Goal: Information Seeking & Learning: Find specific fact

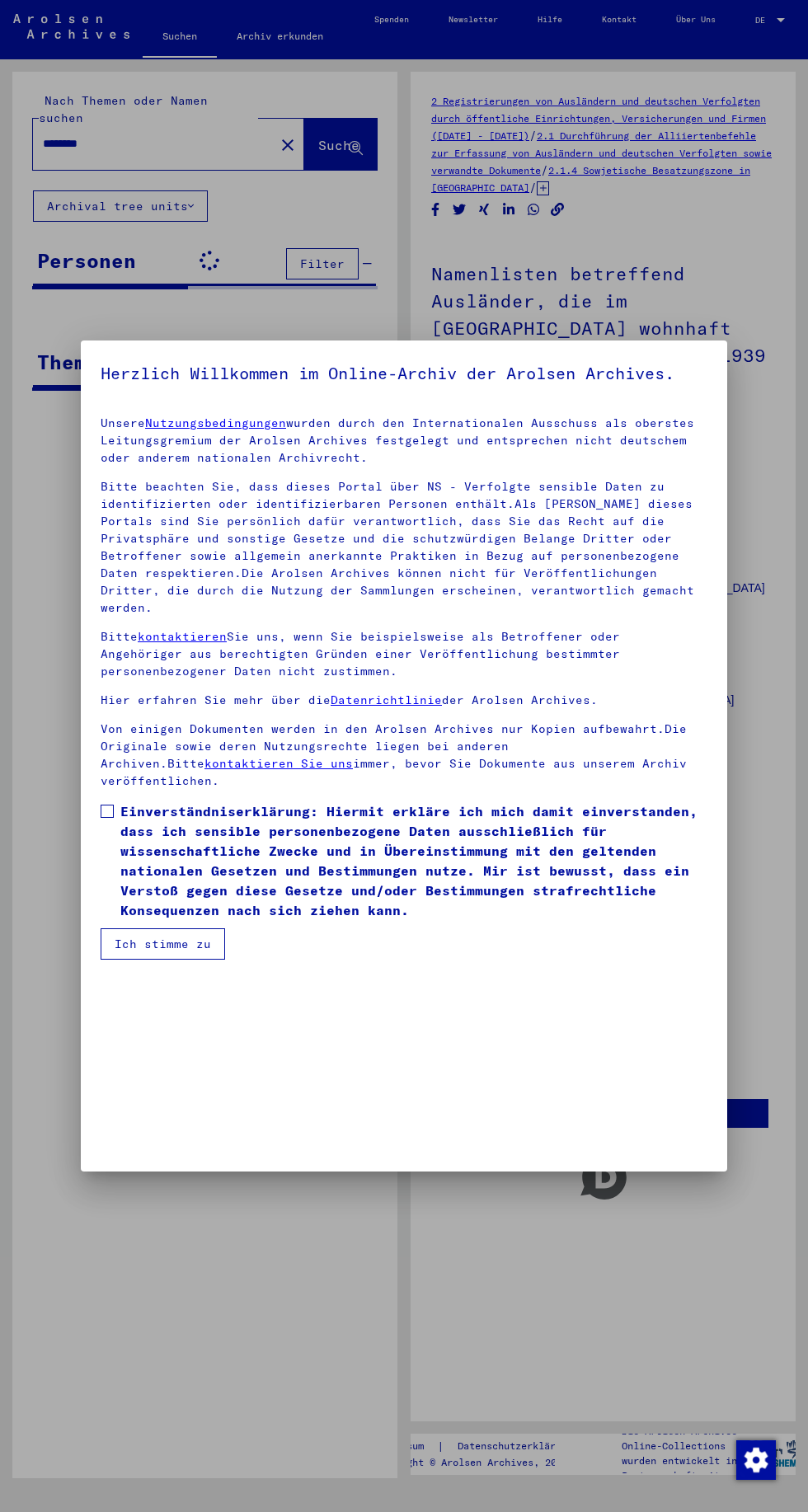
scroll to position [349, 0]
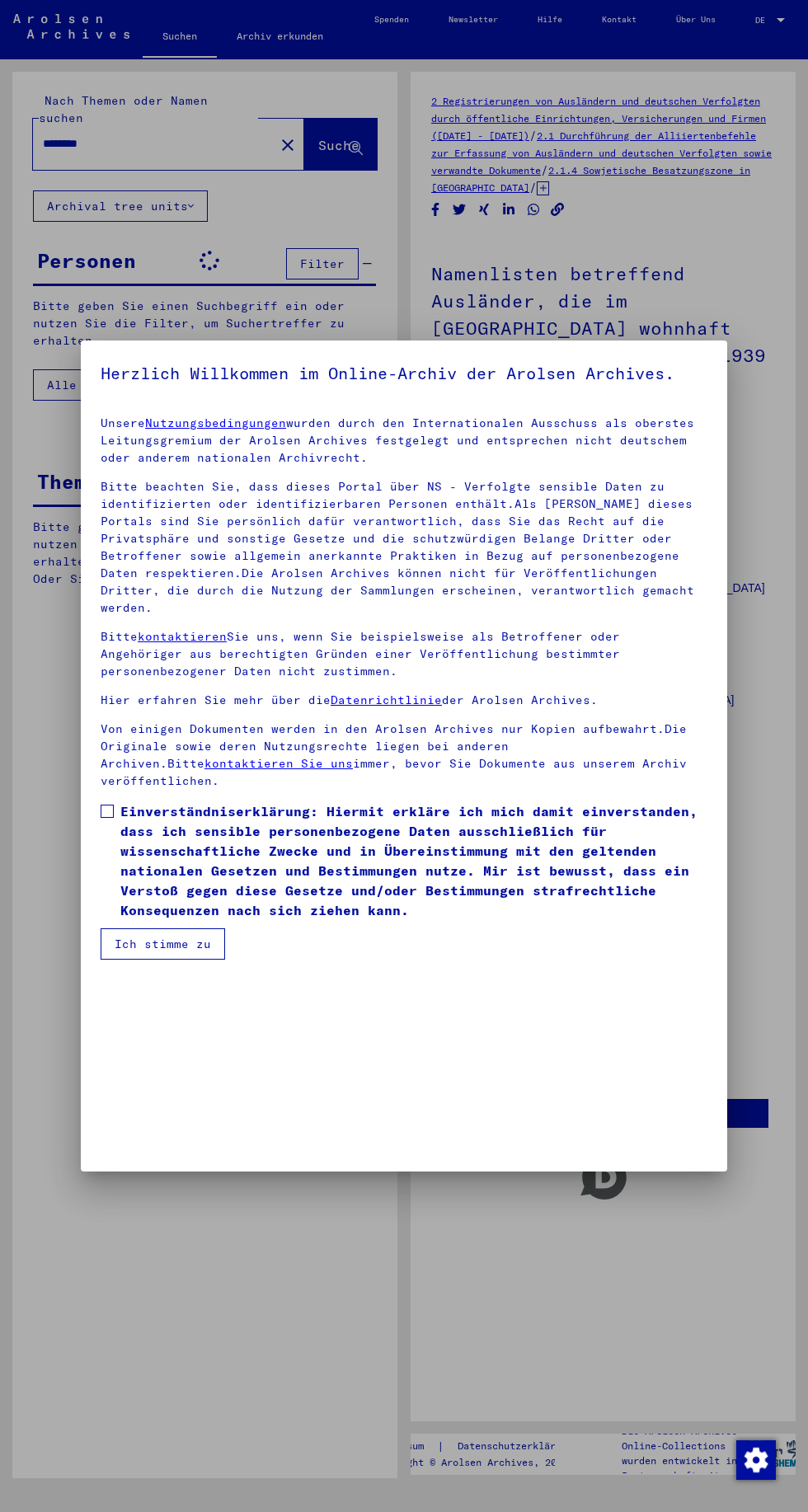
click at [184, 960] on button "Ich stimme zu" at bounding box center [162, 944] width 125 height 31
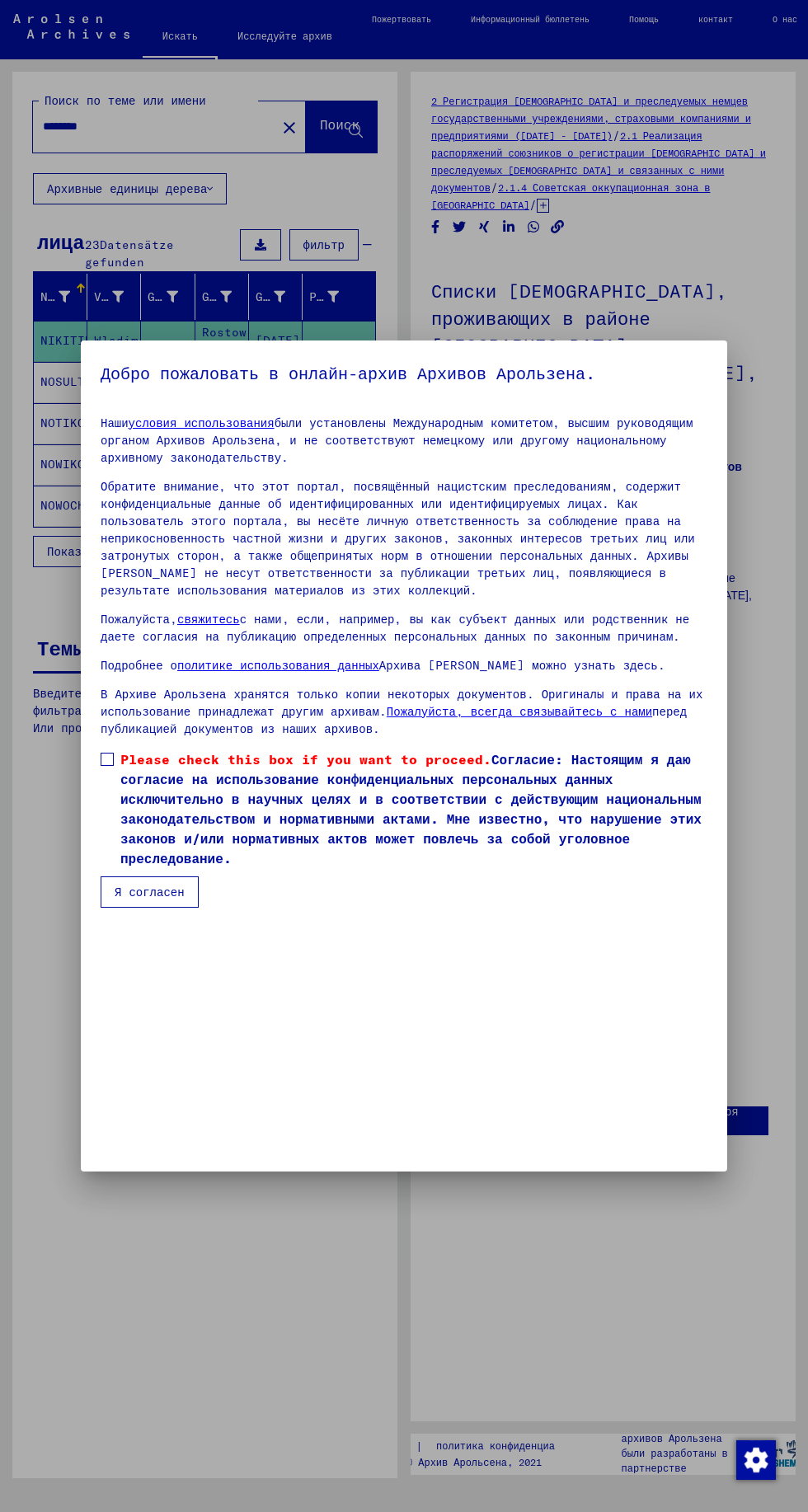
scroll to position [350, 0]
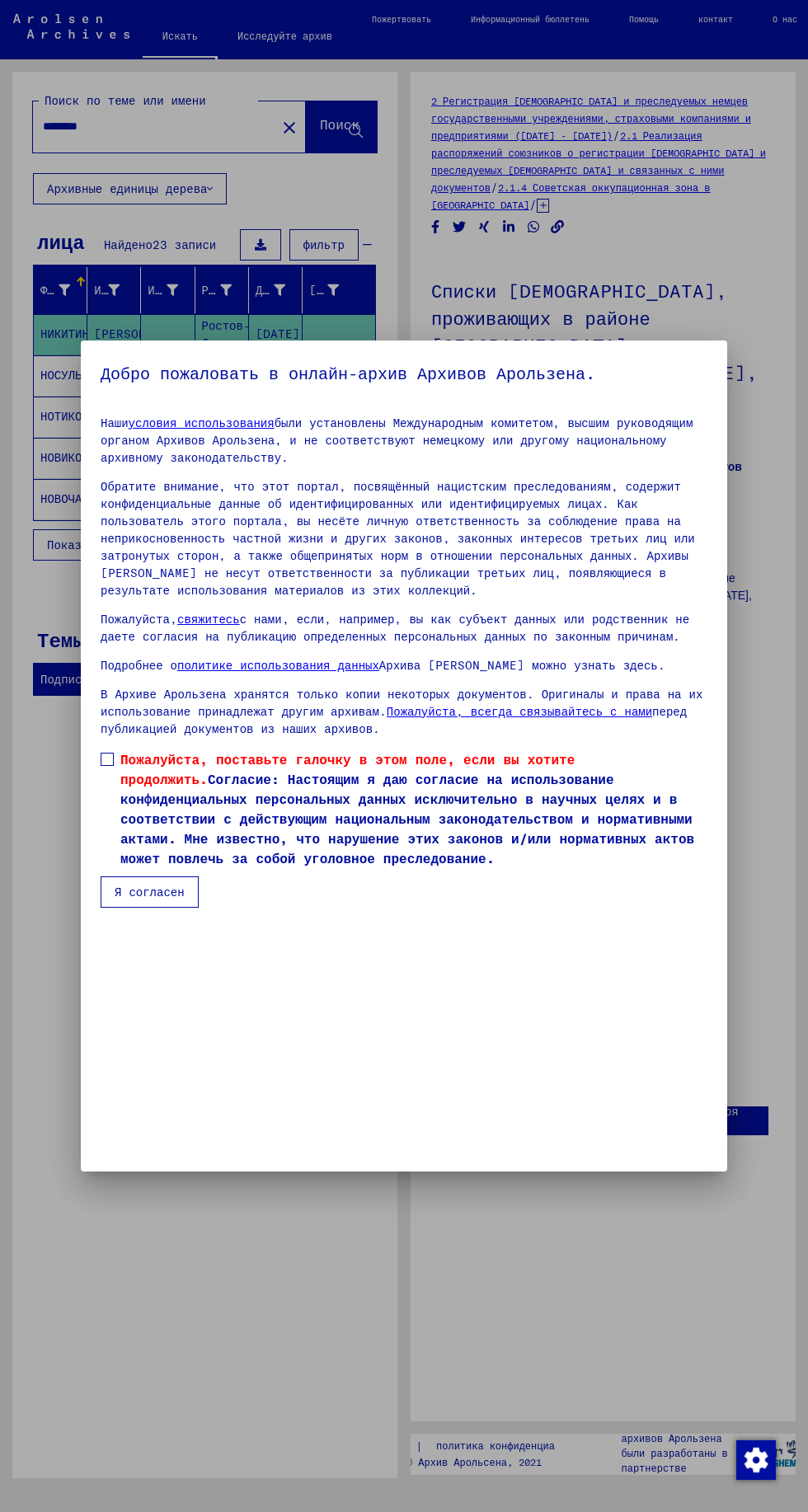
click at [106, 766] on span at bounding box center [107, 760] width 13 height 13
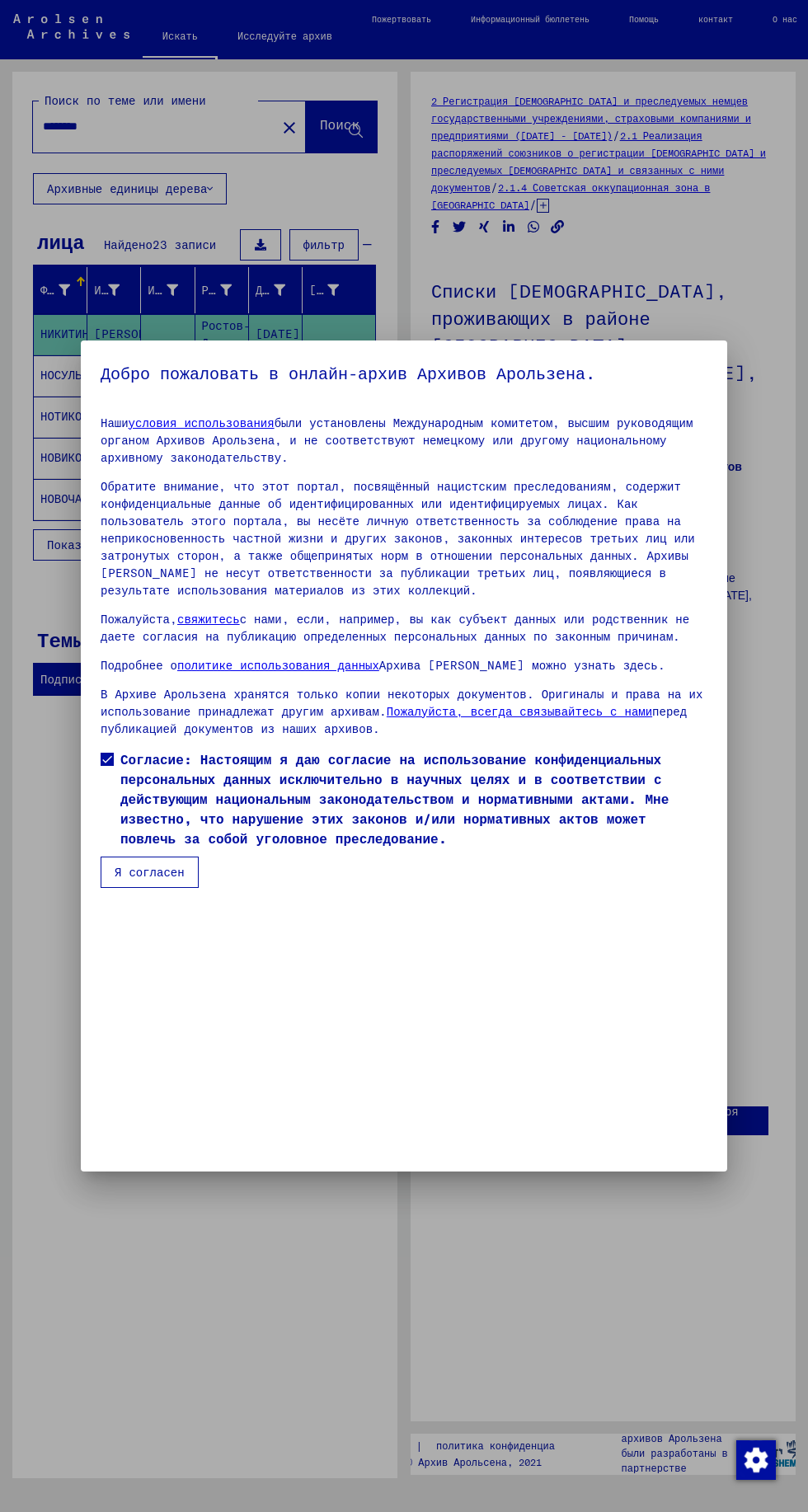
click at [150, 880] on font "Я согласен" at bounding box center [150, 873] width 70 height 15
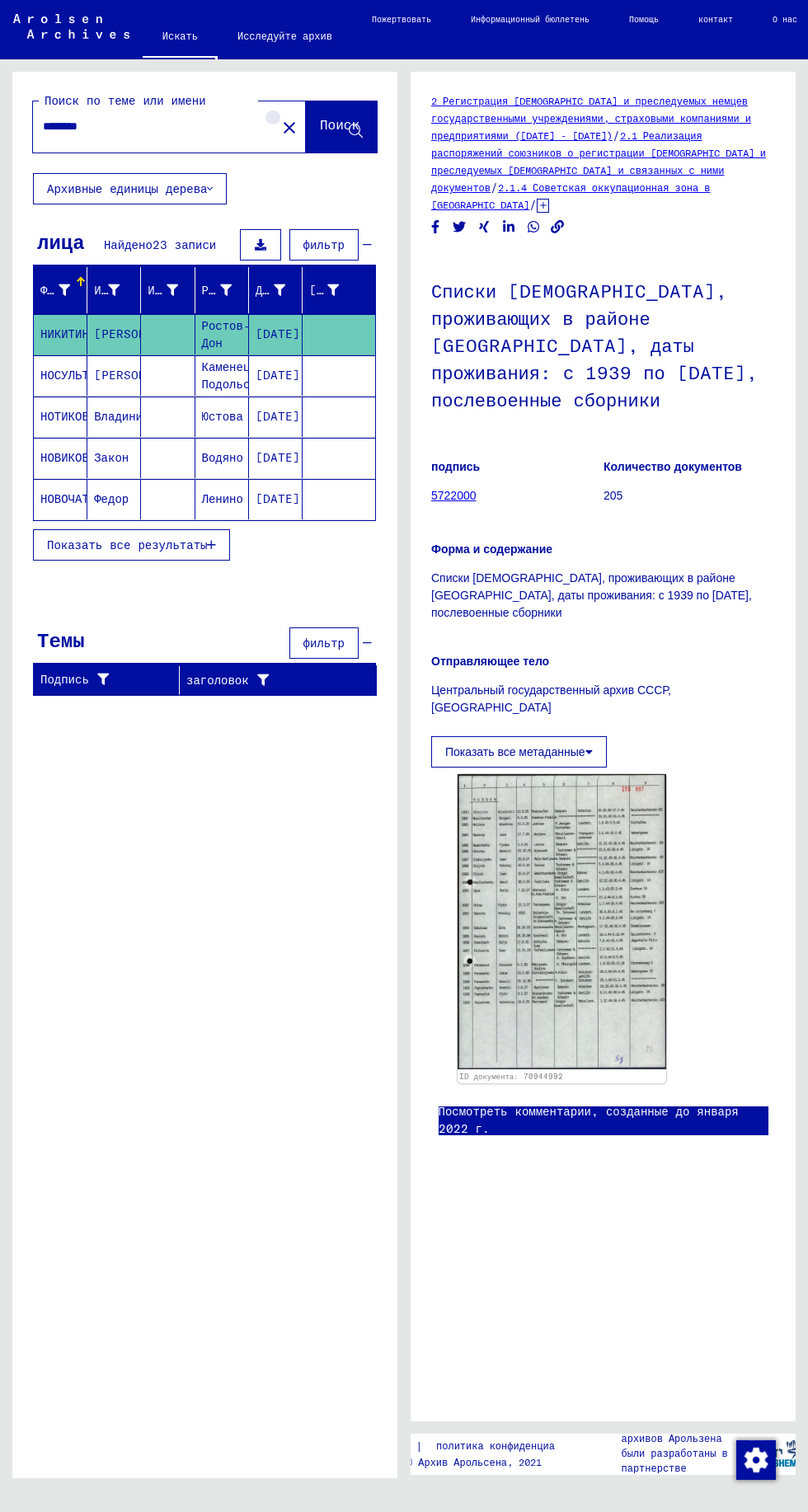
click at [279, 130] on mat-icon "close" at bounding box center [289, 128] width 20 height 20
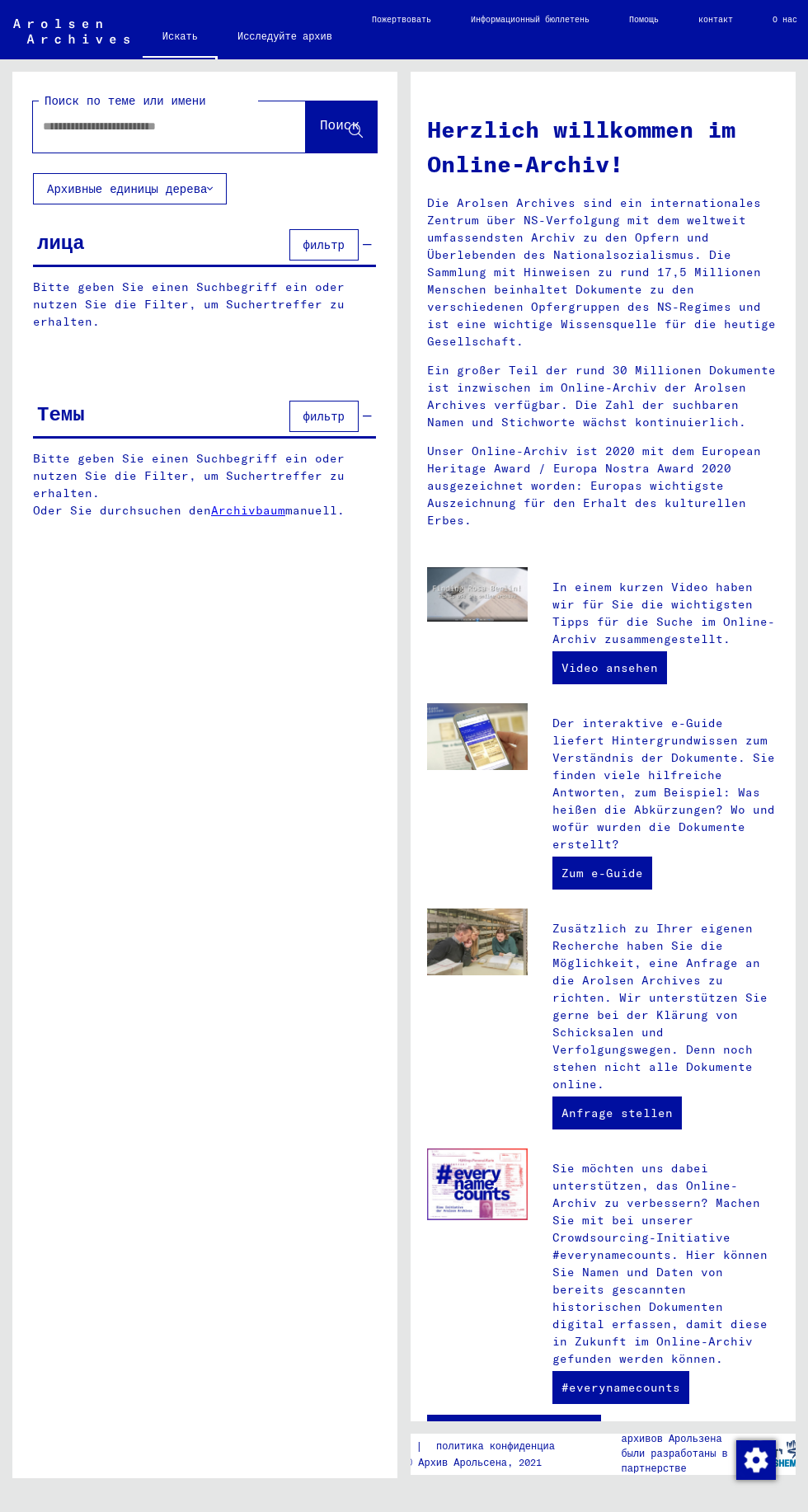
click at [224, 120] on input "text" at bounding box center [149, 126] width 213 height 18
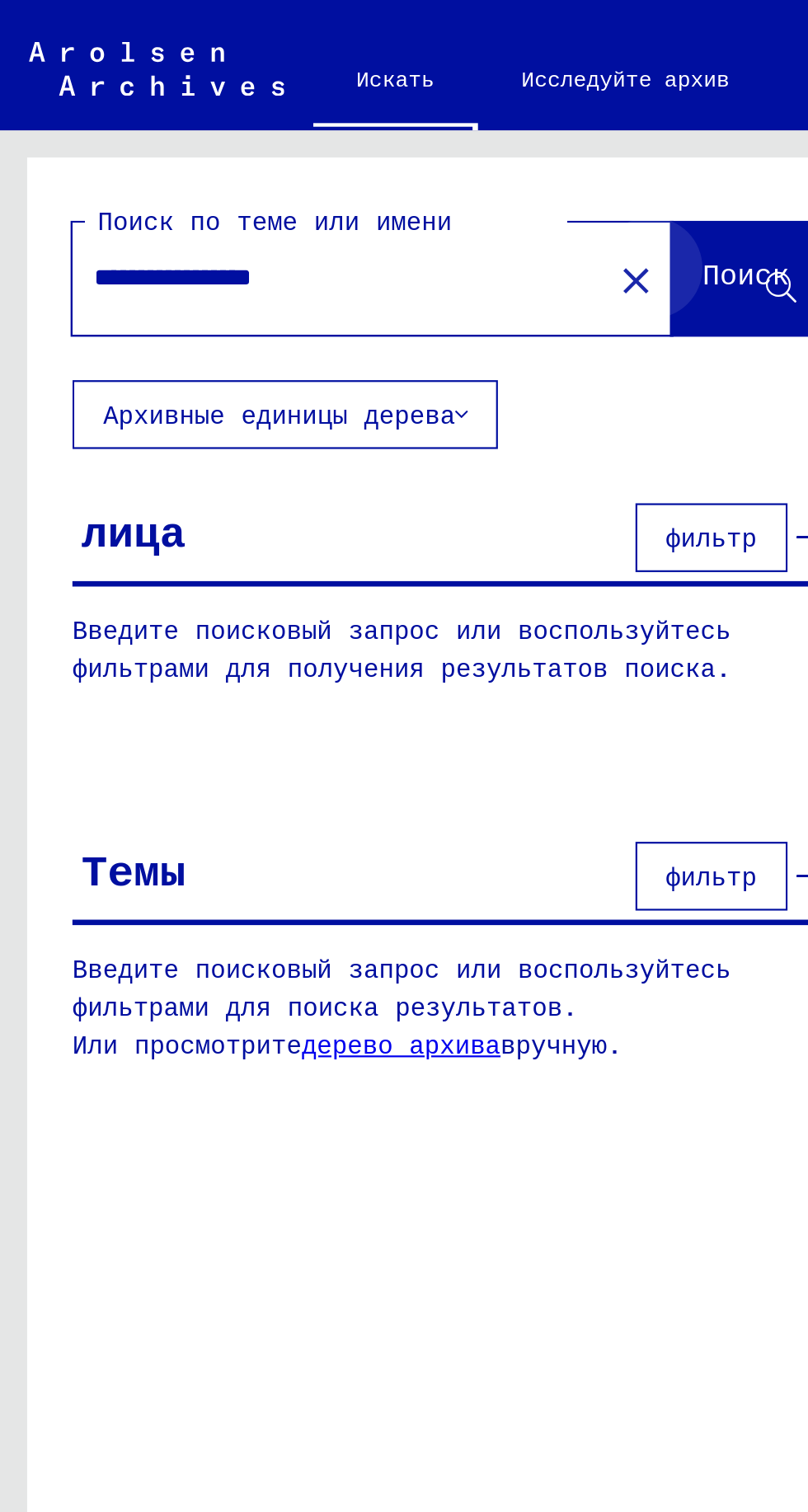
click at [353, 142] on button "Поиск" at bounding box center [341, 126] width 71 height 51
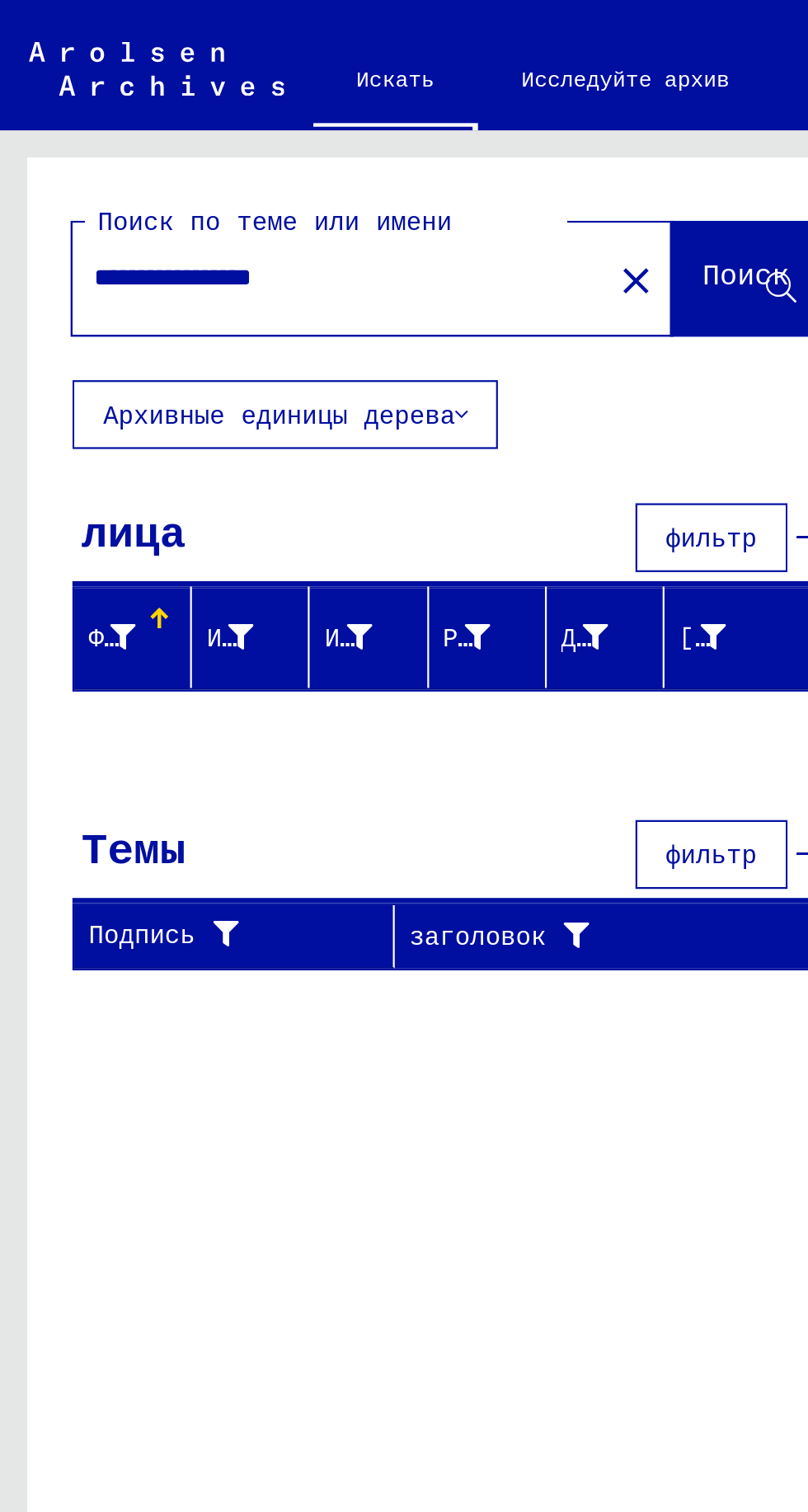
click at [195, 125] on input "**********" at bounding box center [149, 126] width 213 height 18
type input "**********"
click at [328, 136] on span "Поиск" at bounding box center [341, 129] width 43 height 18
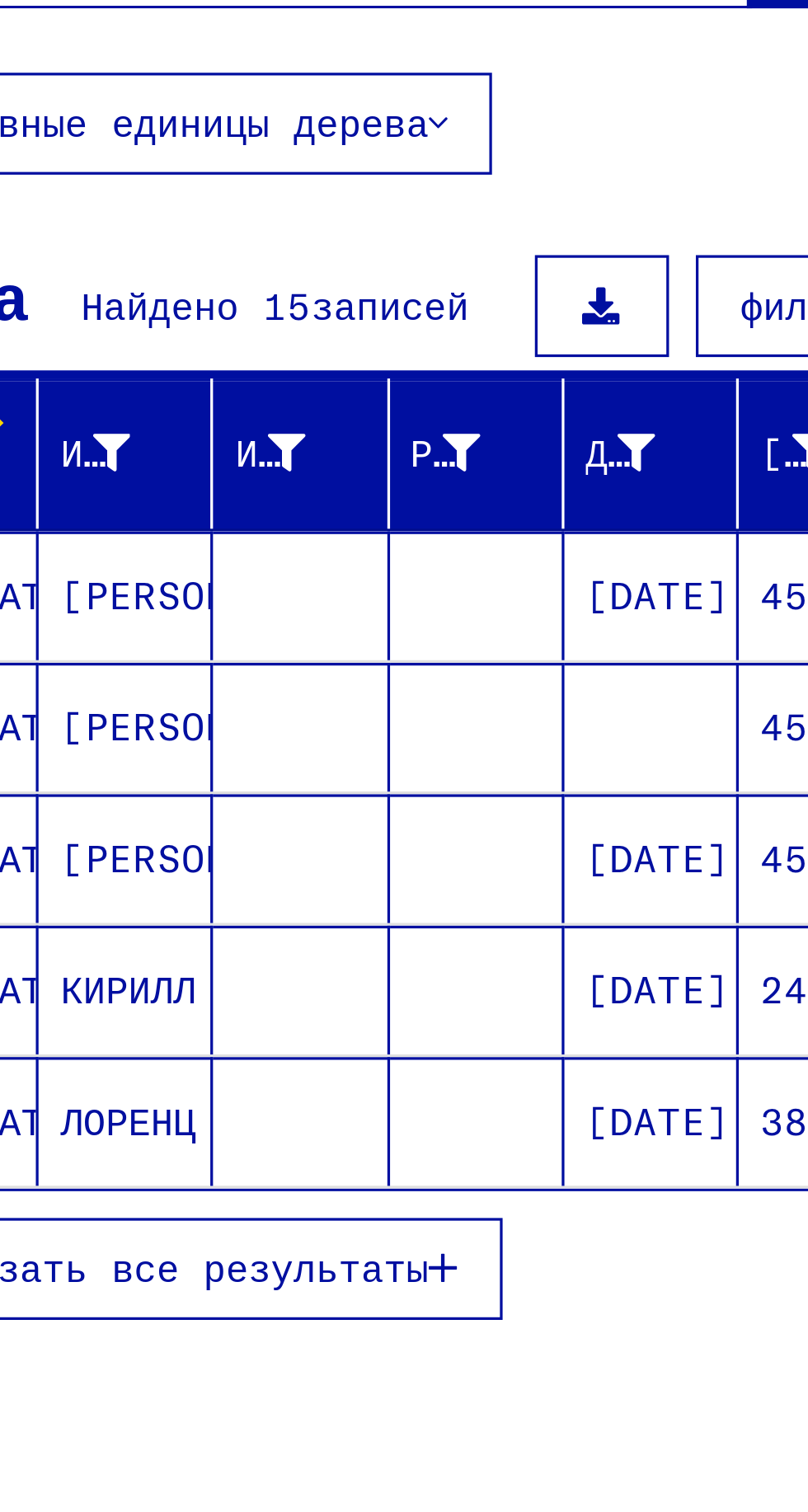
scroll to position [69, 0]
